Goal: Browse casually: Explore the website without a specific task or goal

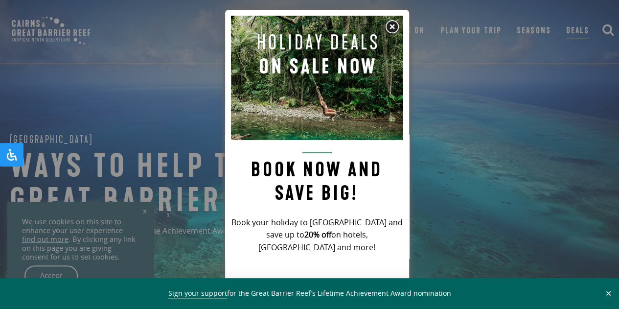
click at [395, 23] on img at bounding box center [392, 27] width 15 height 15
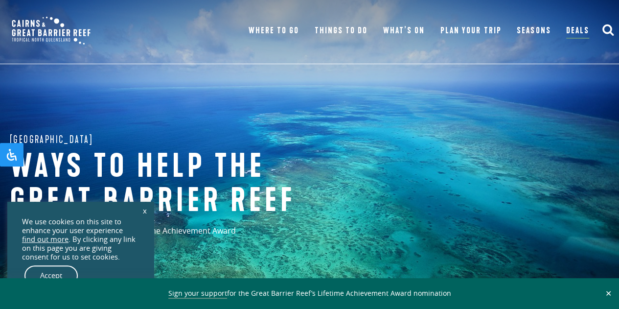
click at [142, 208] on link "x" at bounding box center [145, 211] width 14 height 22
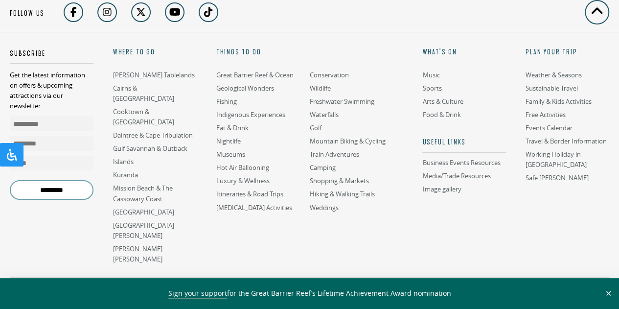
scroll to position [2535, 0]
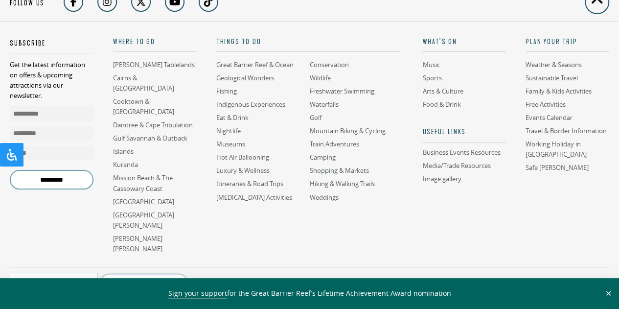
drag, startPoint x: 256, startPoint y: 198, endPoint x: 254, endPoint y: 233, distance: 35.3
click at [254, 267] on aside "**********" at bounding box center [309, 280] width 599 height 26
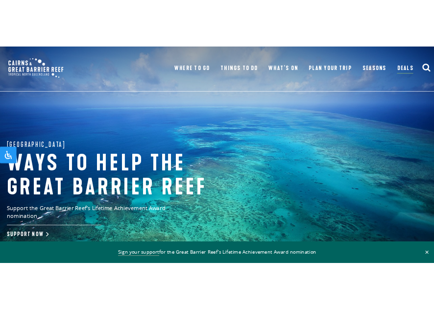
scroll to position [43, 0]
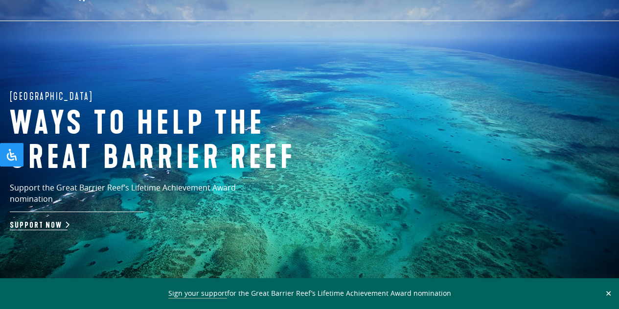
click at [41, 220] on link "Support Now" at bounding box center [39, 225] width 58 height 10
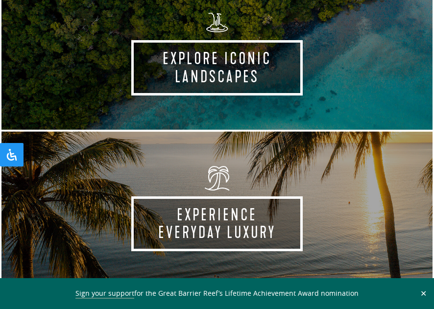
scroll to position [532, 0]
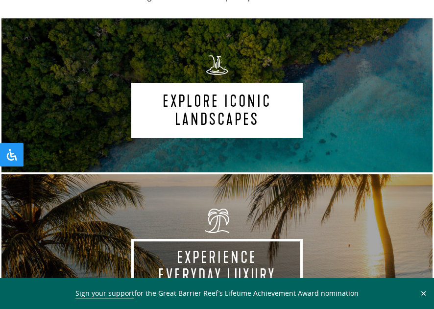
scroll to position [504, 0]
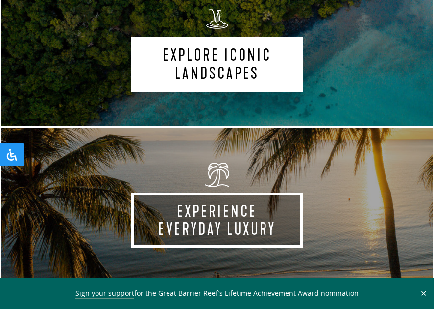
click at [213, 74] on link "Explore Iconic Landscapes Take the experience" at bounding box center [217, 49] width 434 height 156
